Goal: Transaction & Acquisition: Purchase product/service

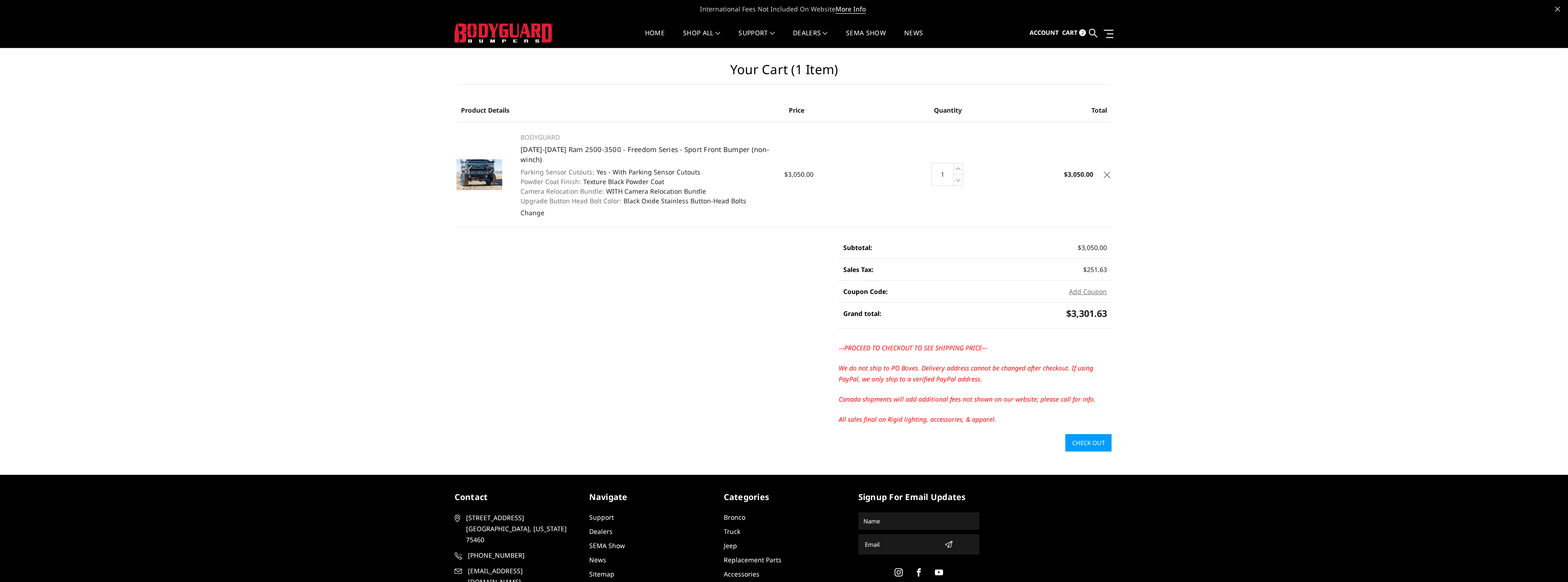
drag, startPoint x: 662, startPoint y: 200, endPoint x: 589, endPoint y: 200, distance: 73.0
click at [589, 200] on dl "Parking Sensor Cutouts: Yes - With Parking Sensor Cutouts Powder Coat Finish: T…" at bounding box center [647, 186] width 254 height 38
click at [573, 177] on dt "Powder Coat Finish:" at bounding box center [550, 181] width 60 height 10
click at [474, 179] on img at bounding box center [479, 175] width 46 height 30
click at [565, 354] on main "Your Cart (1 item) Product Details Price Quantity Total BODYGUARD [DATE]-[DATE]…" at bounding box center [784, 250] width 669 height 404
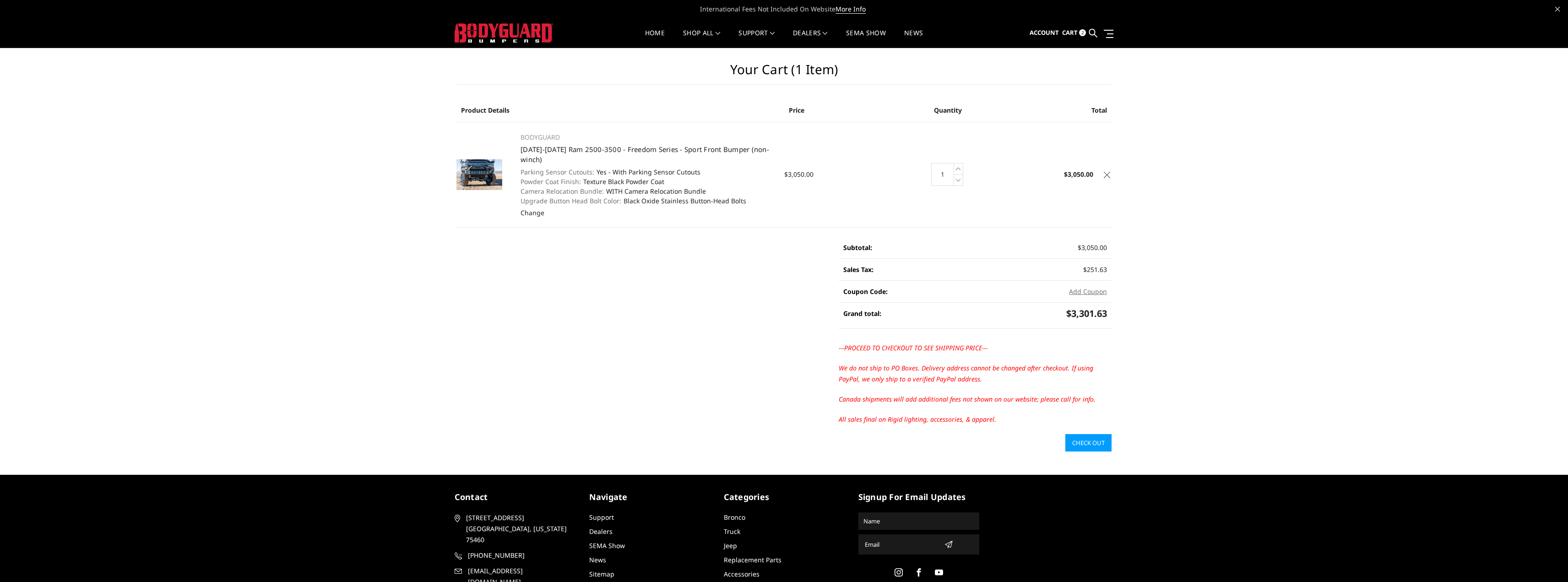
click at [581, 277] on main "Your Cart (1 item) Product Details Price Quantity Total BODYGUARD [DATE]-[DATE]…" at bounding box center [784, 250] width 669 height 404
click at [676, 283] on main "Your Cart (1 item) Product Details Price Quantity Total BODYGUARD [DATE]-[DATE]…" at bounding box center [784, 250] width 669 height 404
click at [1192, 276] on div "Your Cart (1 item) Product Details Price Quantity Total BODYGUARD [DATE]-[DATE]…" at bounding box center [784, 250] width 1568 height 404
click at [476, 163] on img at bounding box center [479, 175] width 46 height 30
click at [480, 163] on img at bounding box center [479, 175] width 46 height 30
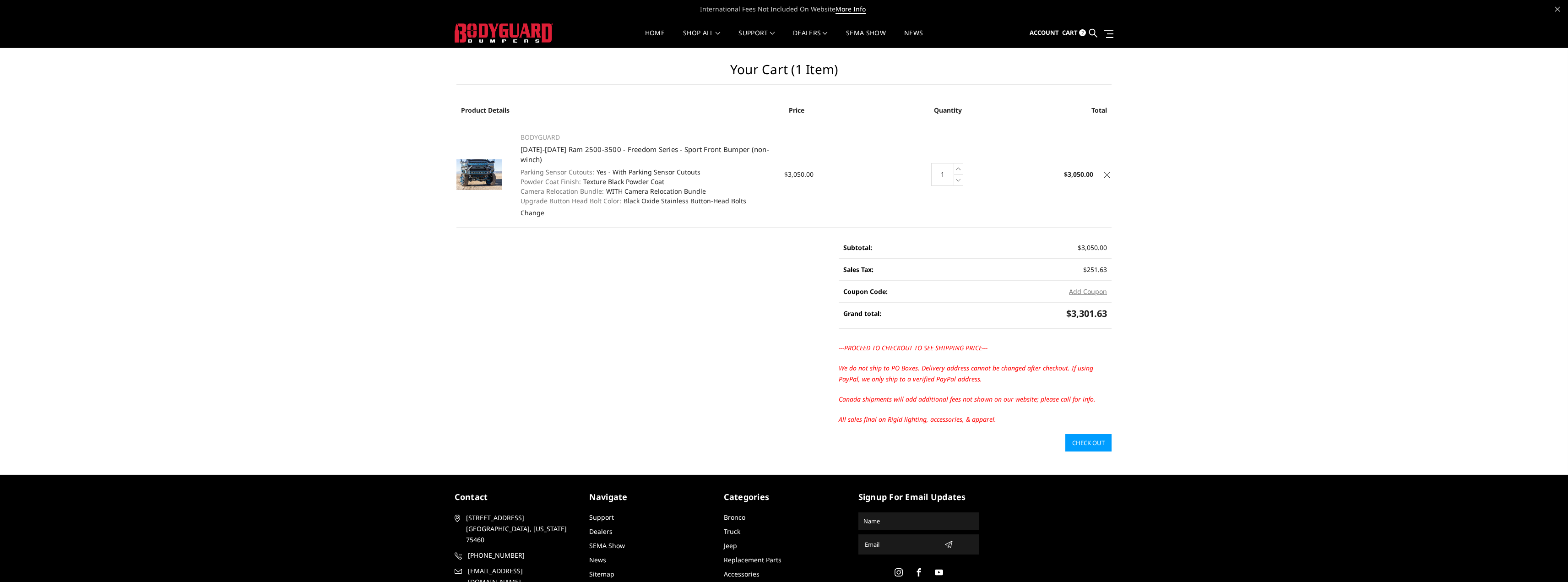
click at [480, 163] on img at bounding box center [479, 175] width 46 height 30
click at [583, 286] on main "Your Cart (1 item) Product Details Price Quantity Total BODYGUARD [DATE]-[DATE]…" at bounding box center [784, 250] width 669 height 404
click at [303, 388] on div "Your Cart (1 item) Product Details Price Quantity Total BODYGUARD [DATE]-[DATE]…" at bounding box center [784, 250] width 1568 height 404
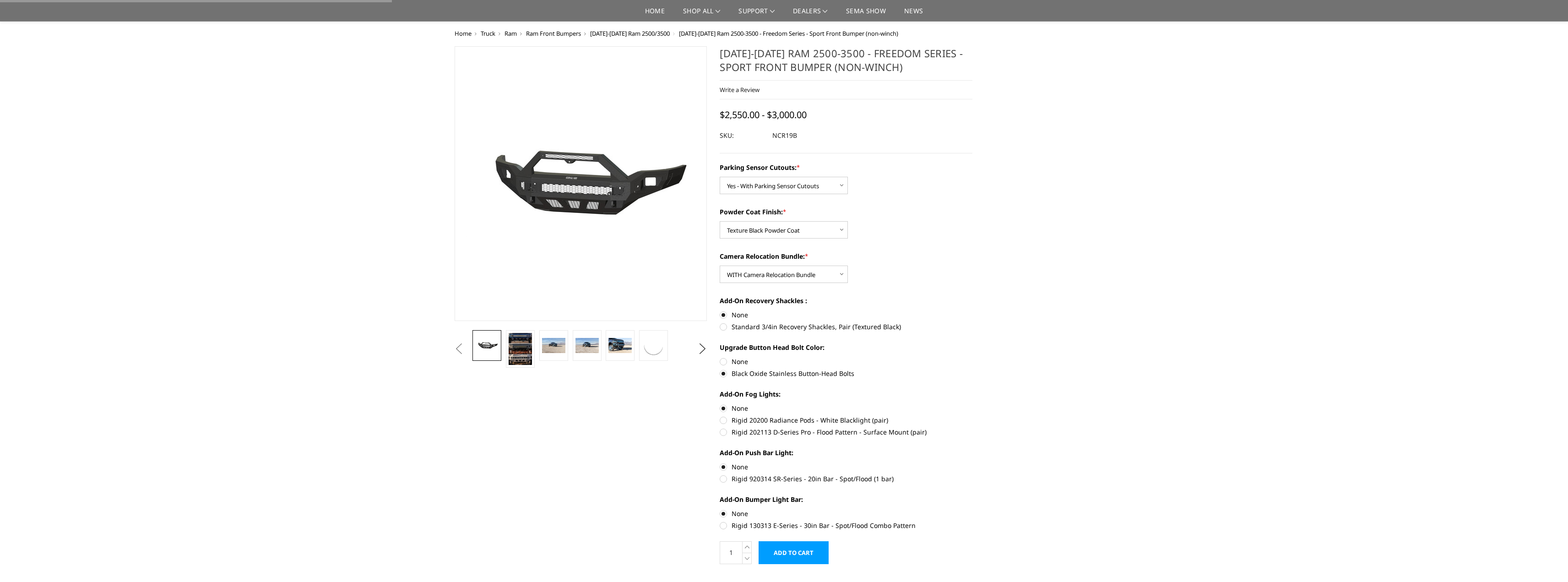
select select "2713"
select select "2715"
select select "2716"
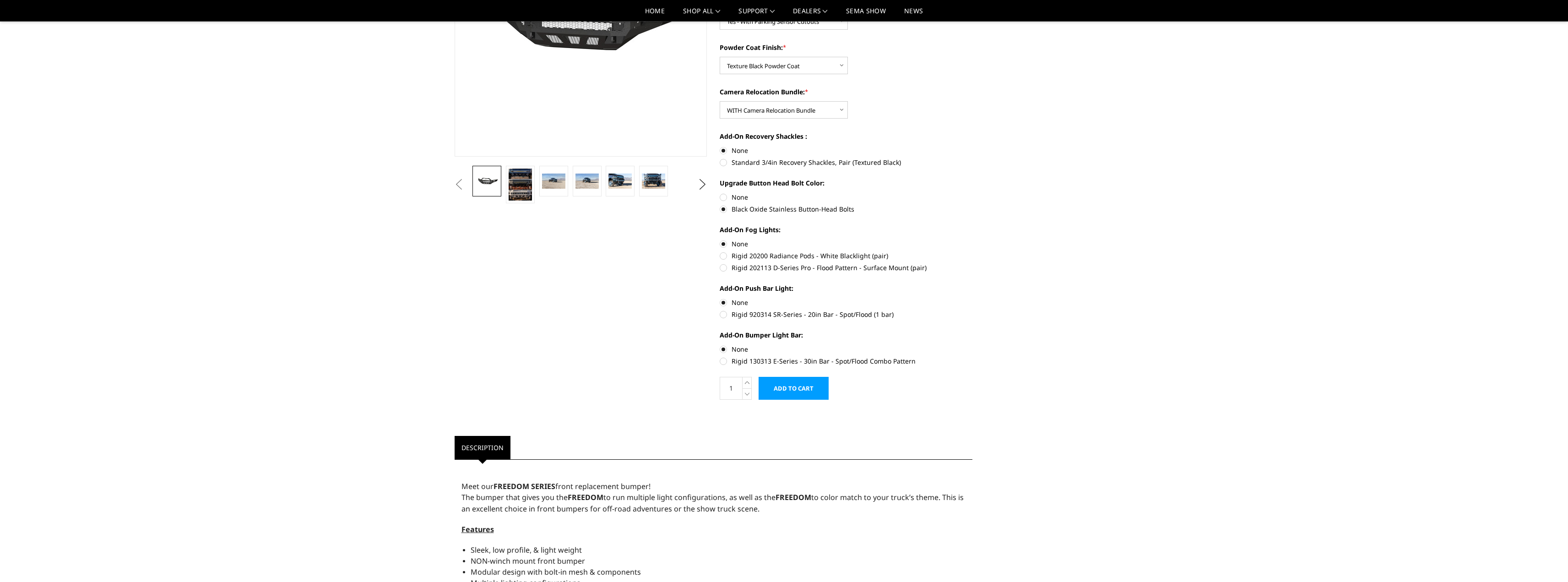
scroll to position [138, 0]
